Goal: Information Seeking & Learning: Learn about a topic

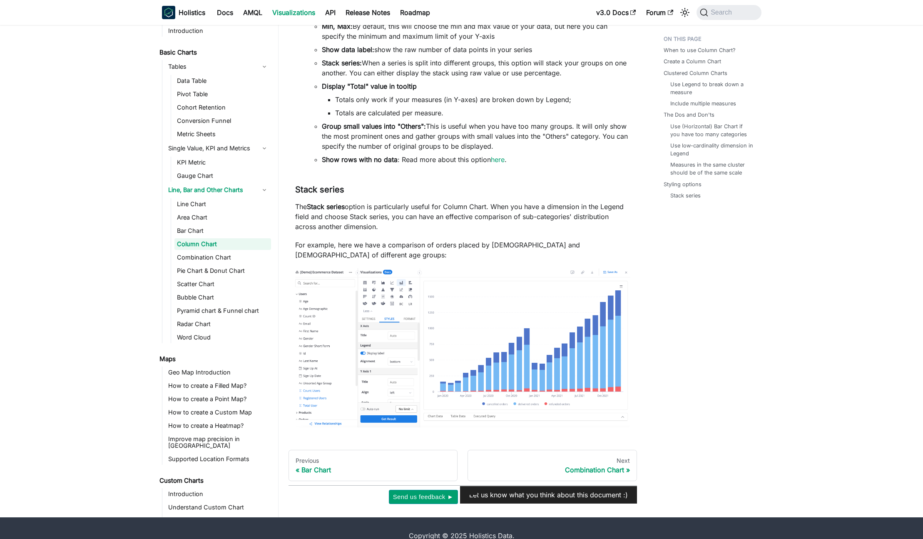
scroll to position [2779, 0]
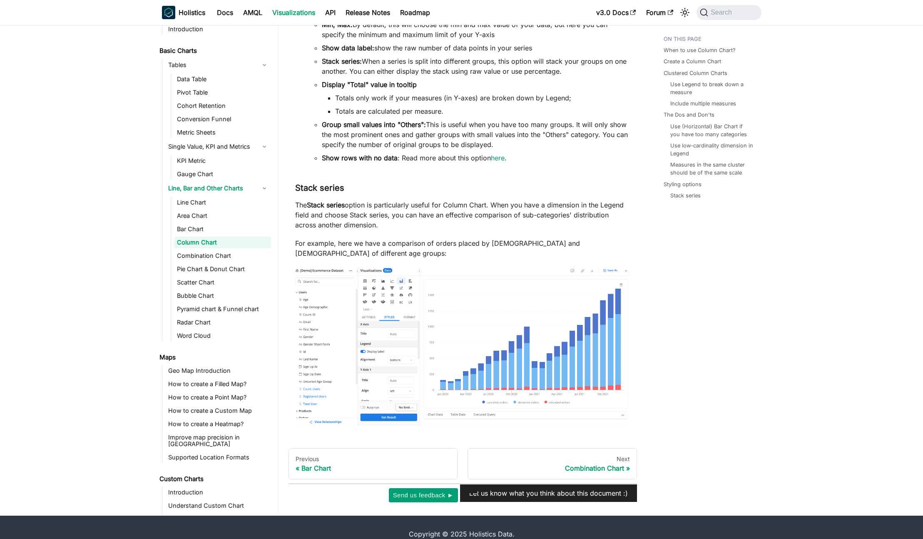
click at [384, 350] on img at bounding box center [462, 345] width 335 height 159
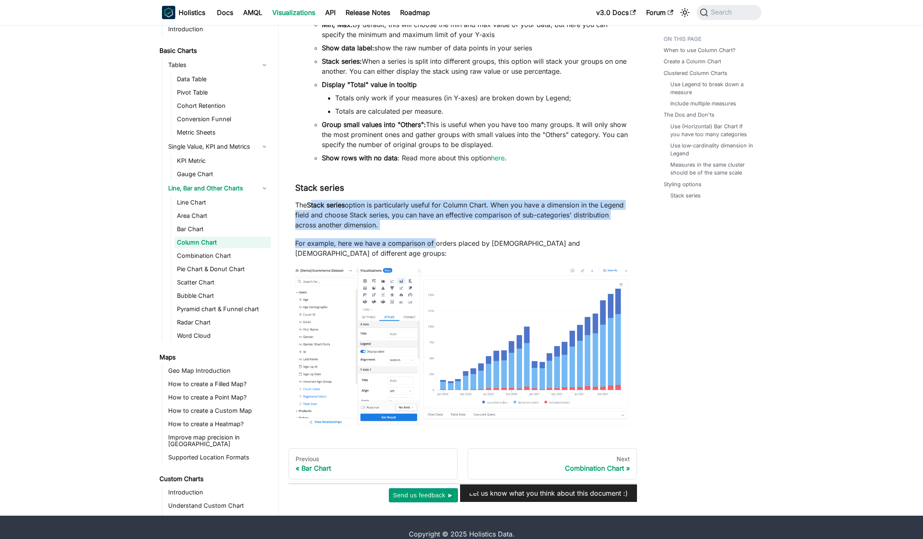
drag, startPoint x: 315, startPoint y: 208, endPoint x: 434, endPoint y: 245, distance: 124.6
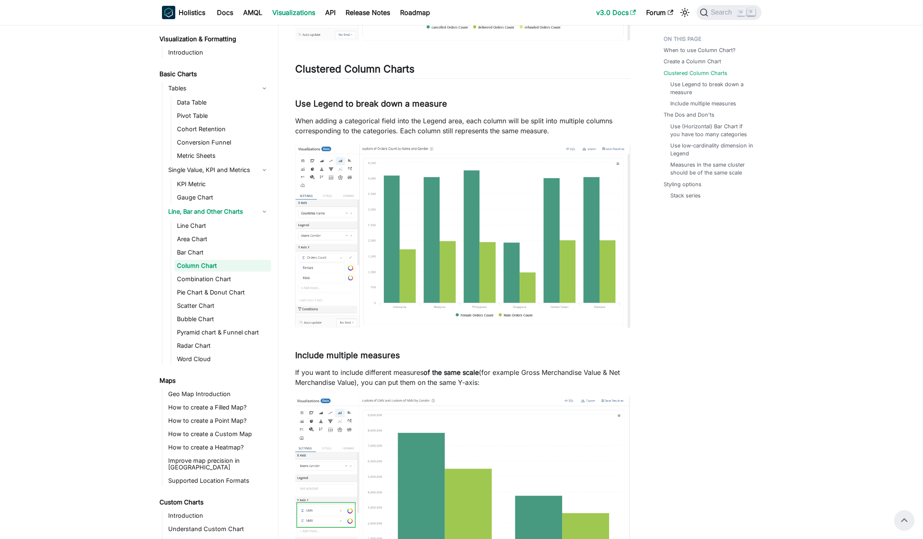
scroll to position [634, 0]
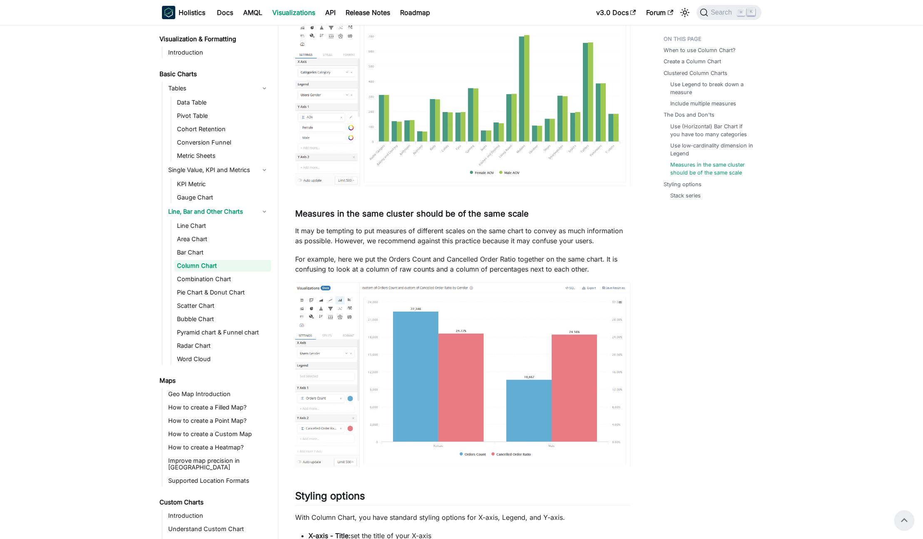
scroll to position [2581, 0]
